Goal: Task Accomplishment & Management: Use online tool/utility

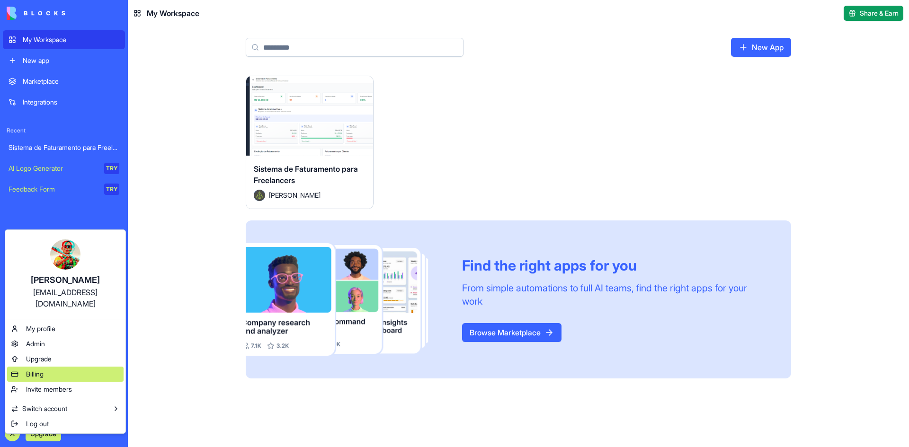
click at [44, 370] on span "Billing" at bounding box center [35, 374] width 18 height 9
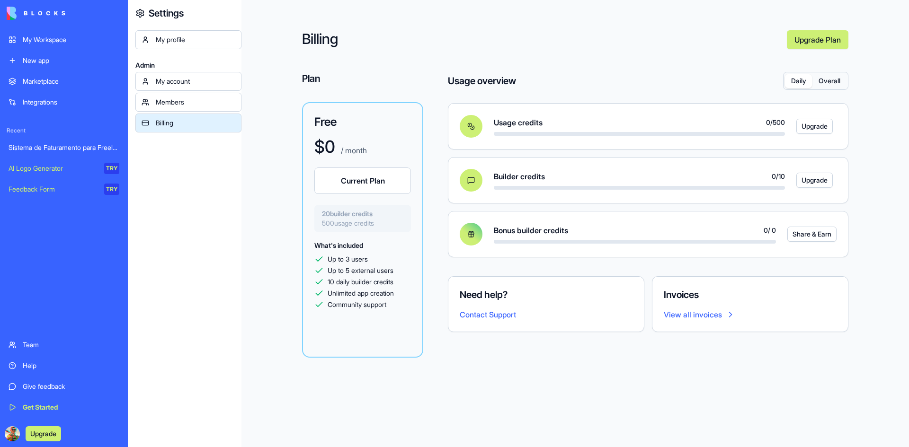
click at [825, 84] on button "Overall" at bounding box center [829, 81] width 35 height 14
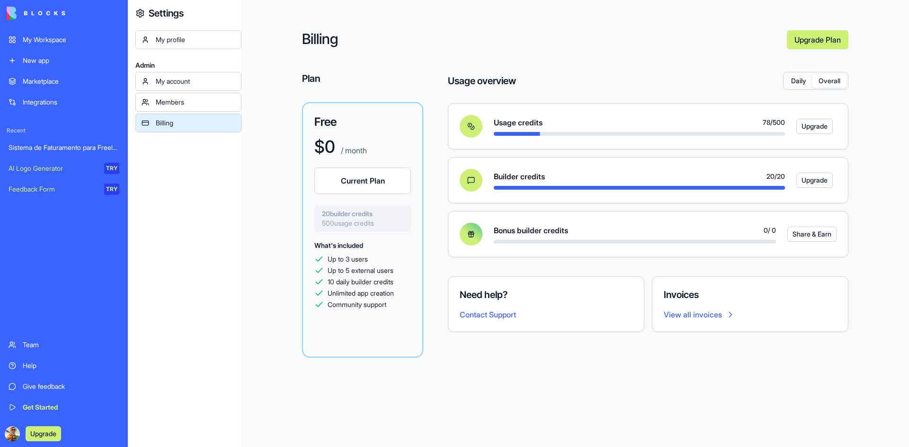
click at [793, 85] on button "Daily" at bounding box center [798, 81] width 27 height 14
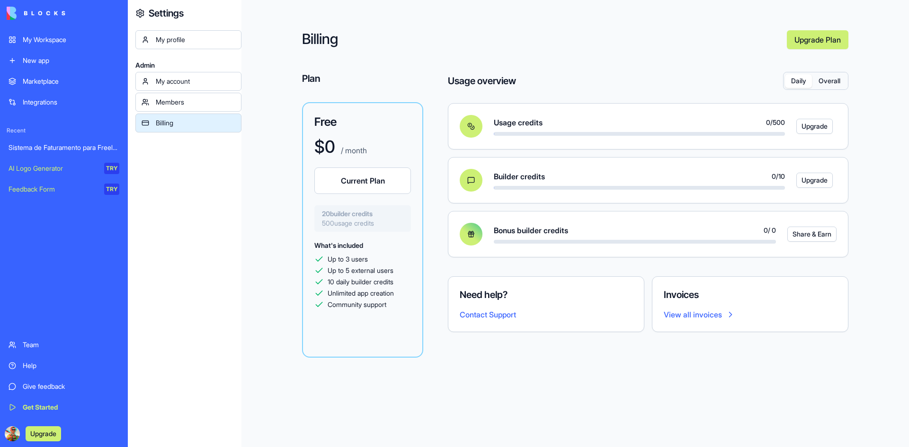
click at [29, 146] on div "Sistema de Faturamento para Freelancers" at bounding box center [64, 147] width 111 height 9
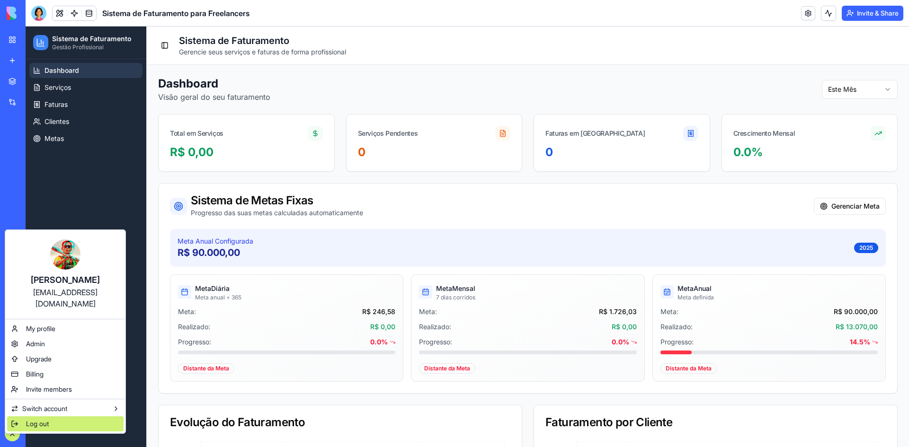
click at [42, 420] on span "Log out" at bounding box center [37, 424] width 23 height 9
